Goal: Task Accomplishment & Management: Manage account settings

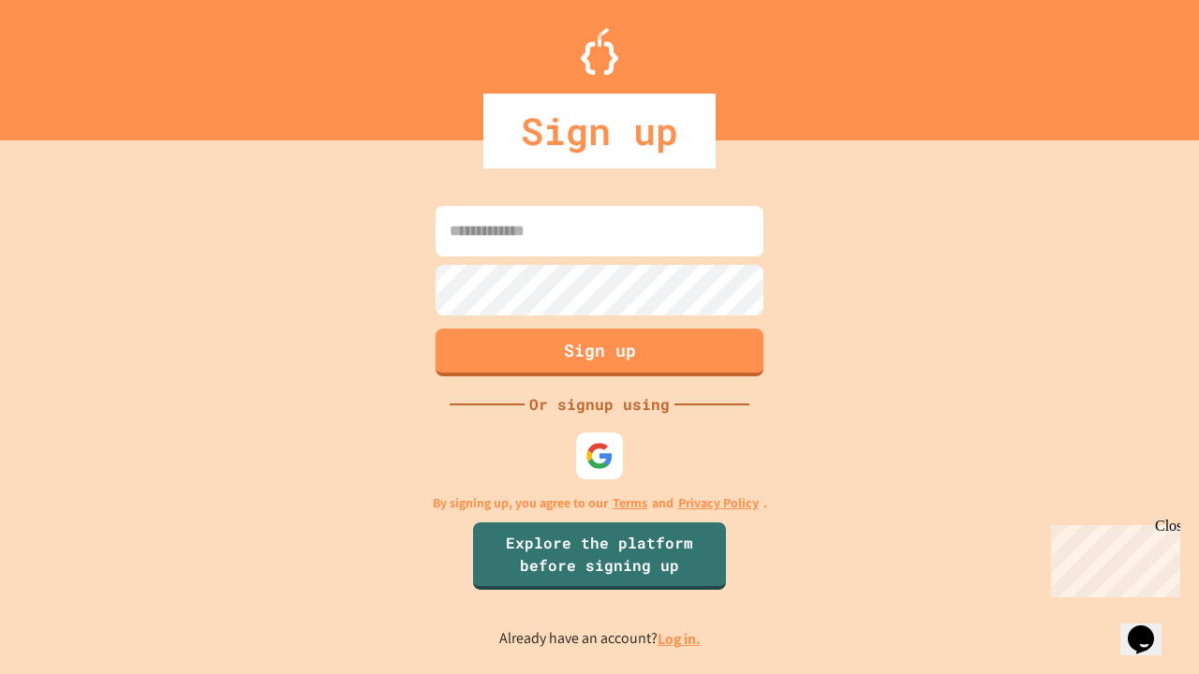
click at [680, 639] on link "Log in." at bounding box center [679, 639] width 43 height 20
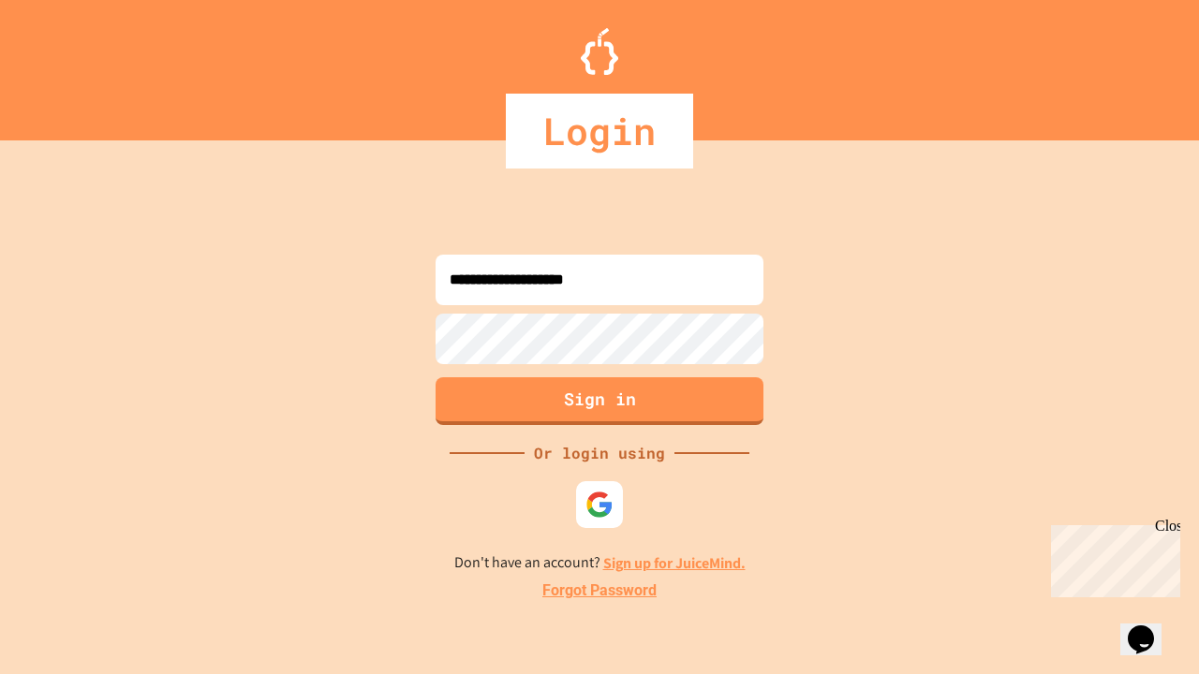
type input "**********"
